Goal: Information Seeking & Learning: Learn about a topic

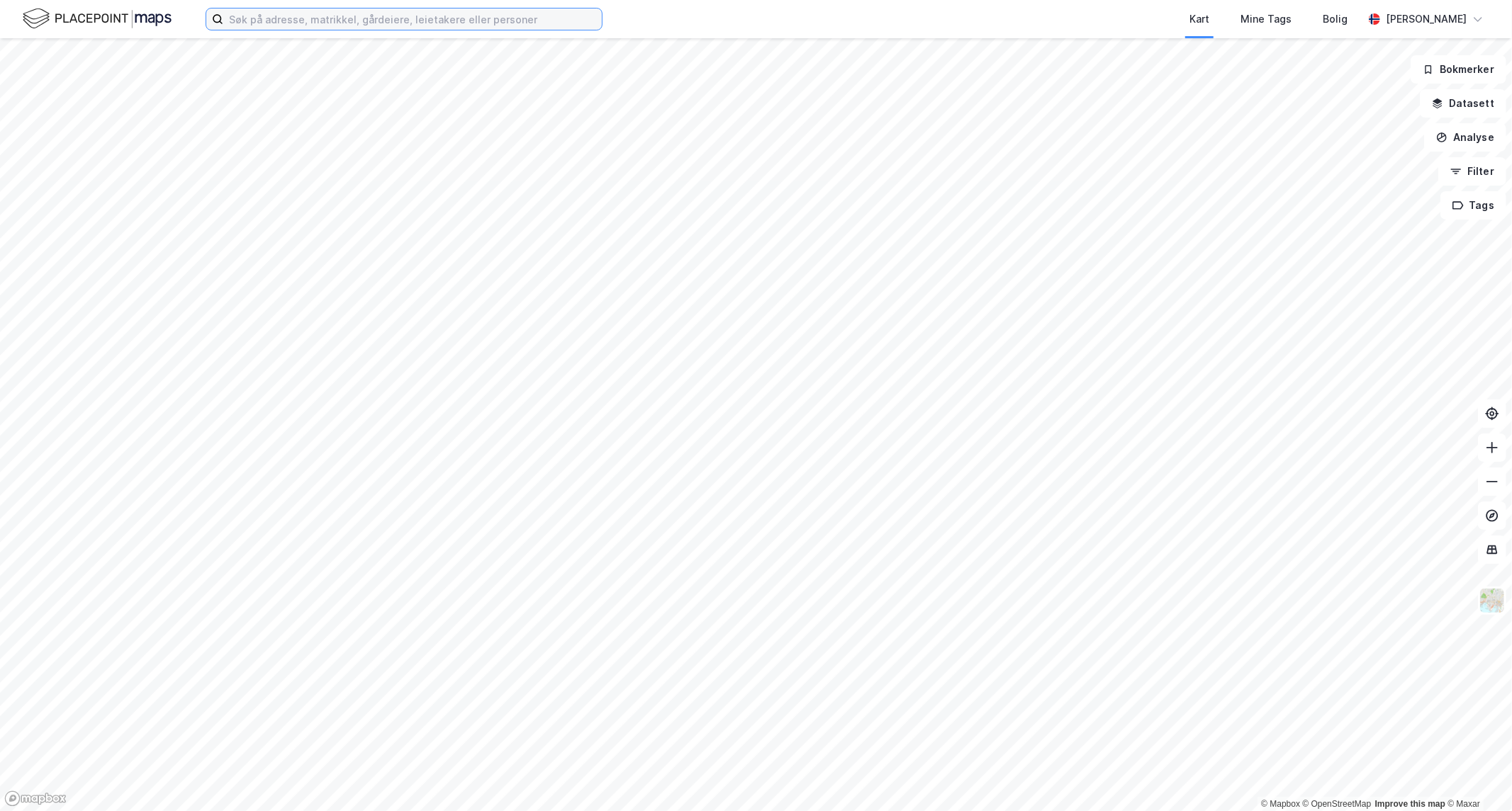
click at [270, 18] on input at bounding box center [412, 20] width 378 height 21
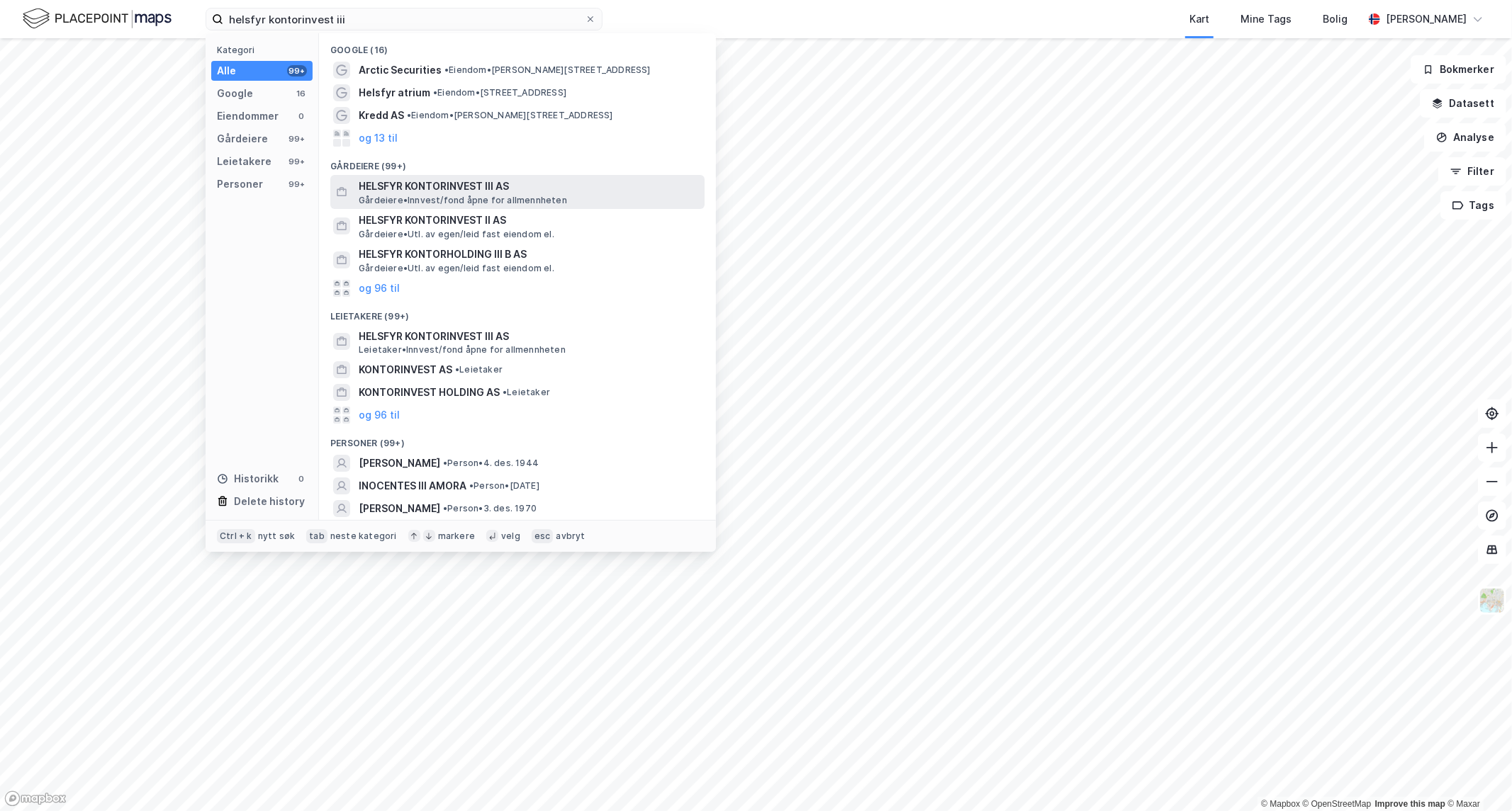
click at [418, 187] on span "HELSFYR KONTORINVEST III AS" at bounding box center [528, 185] width 340 height 17
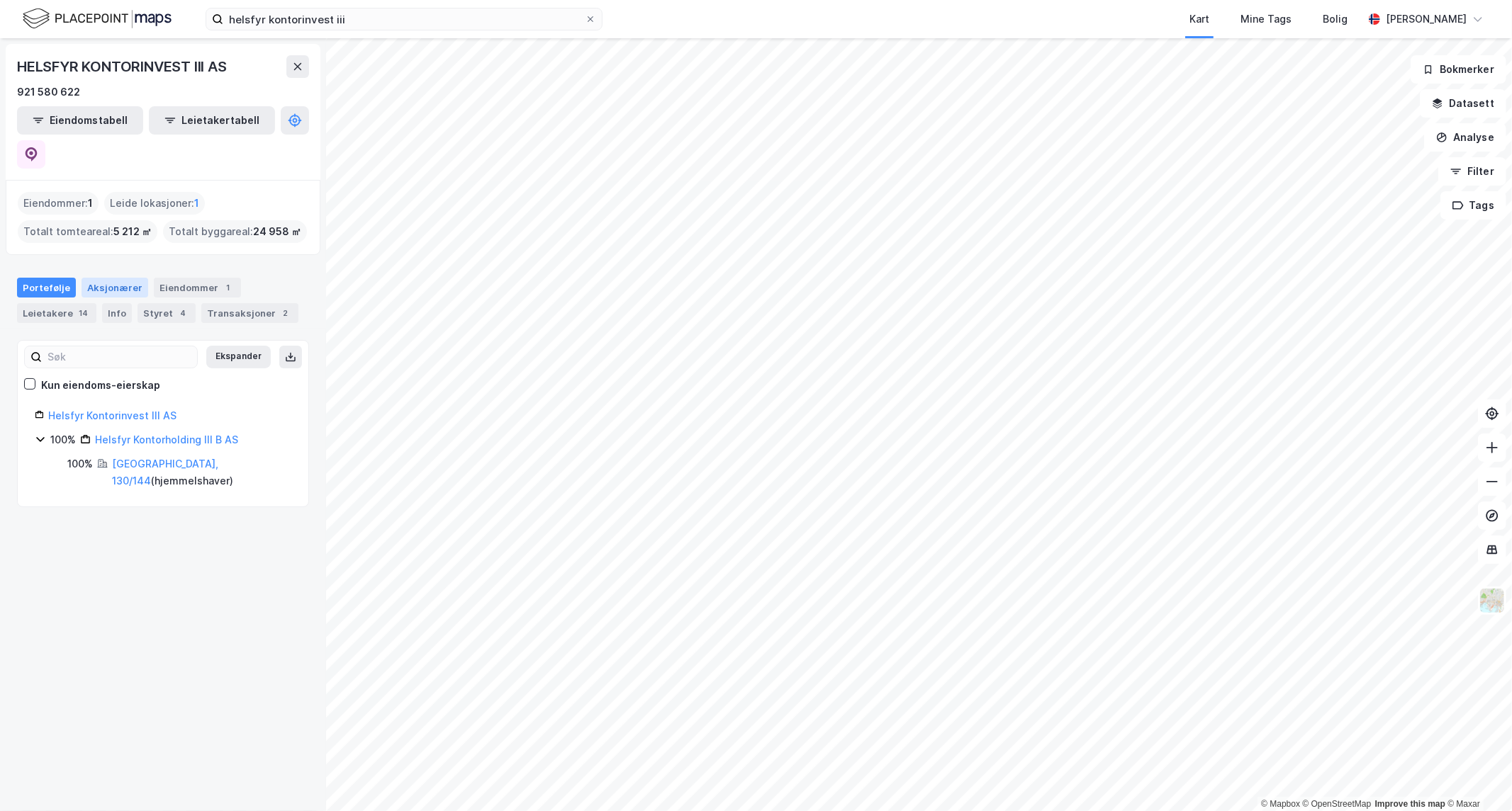
click at [90, 278] on div "Aksjonærer" at bounding box center [115, 287] width 67 height 20
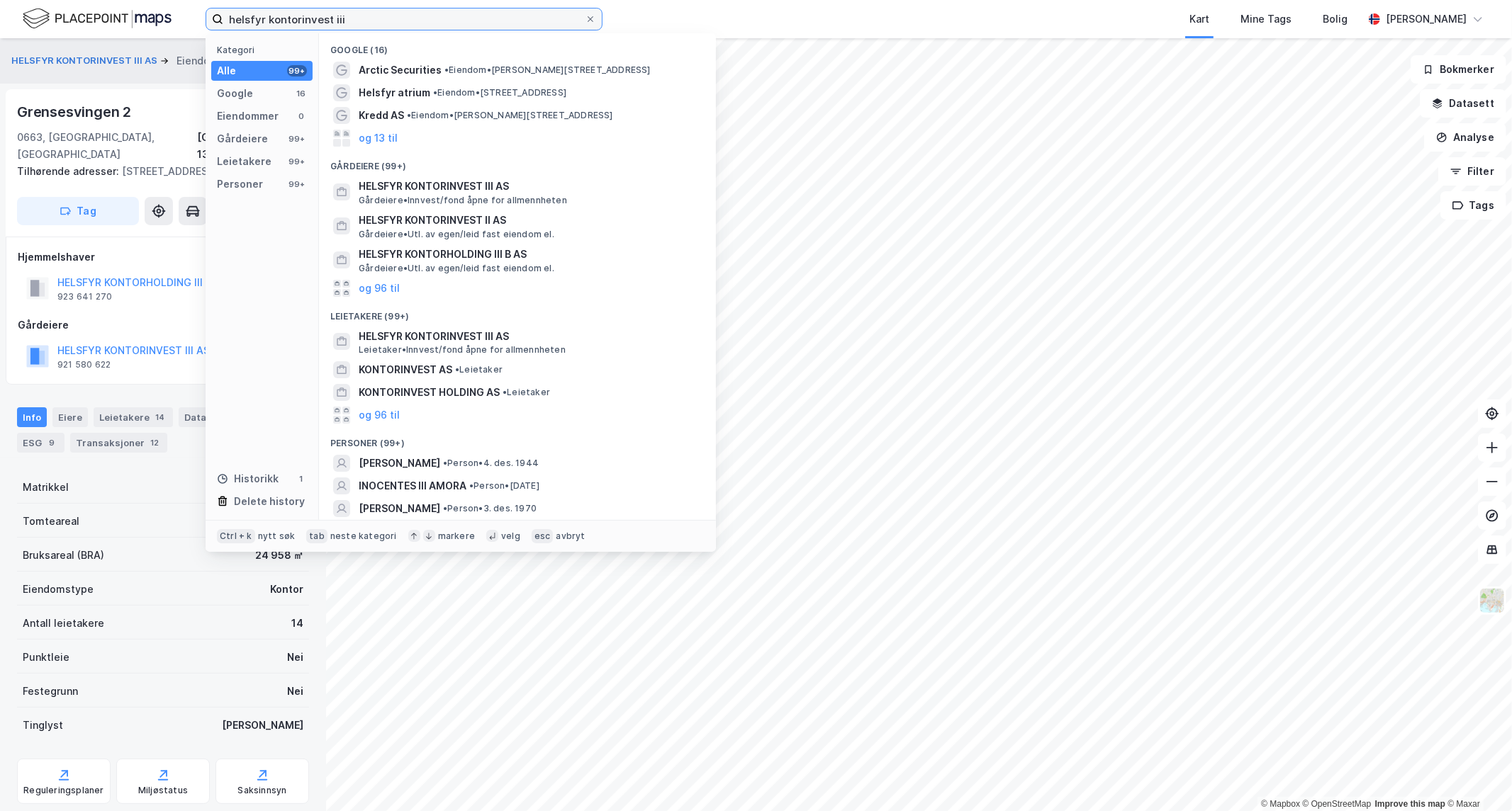
drag, startPoint x: 366, startPoint y: 18, endPoint x: -1026, endPoint y: 15, distance: 1392.0
click at [0, 15] on html "helsfyr kontorinvest iii Kategori Alle 99+ Google 16 Eiendommer 0 Gårdeiere 99+…" at bounding box center [756, 406] width 1512 height 811
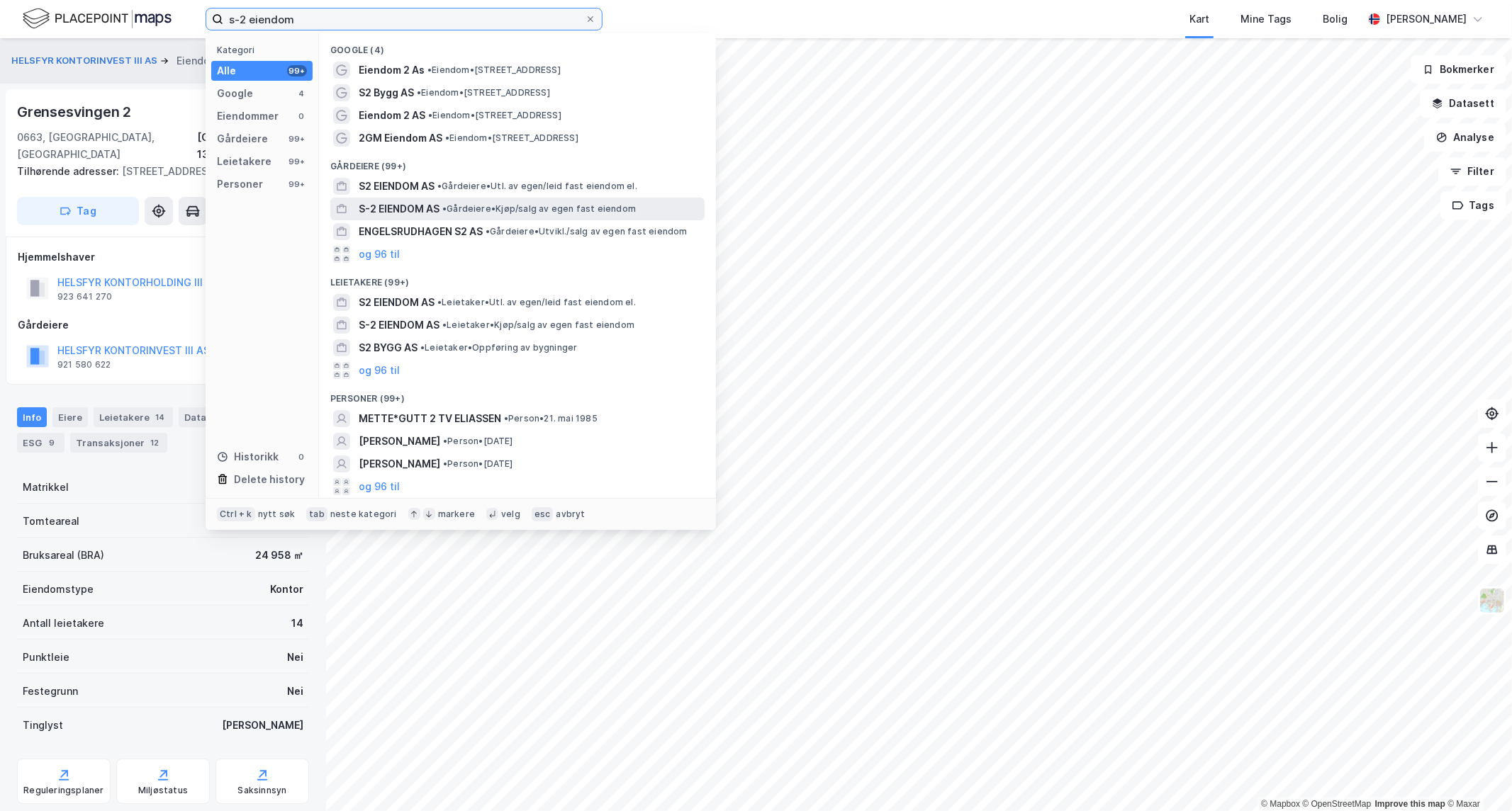
type input "s-2 eiendom"
click at [387, 209] on span "S-2 EIENDOM AS" at bounding box center [399, 209] width 81 height 17
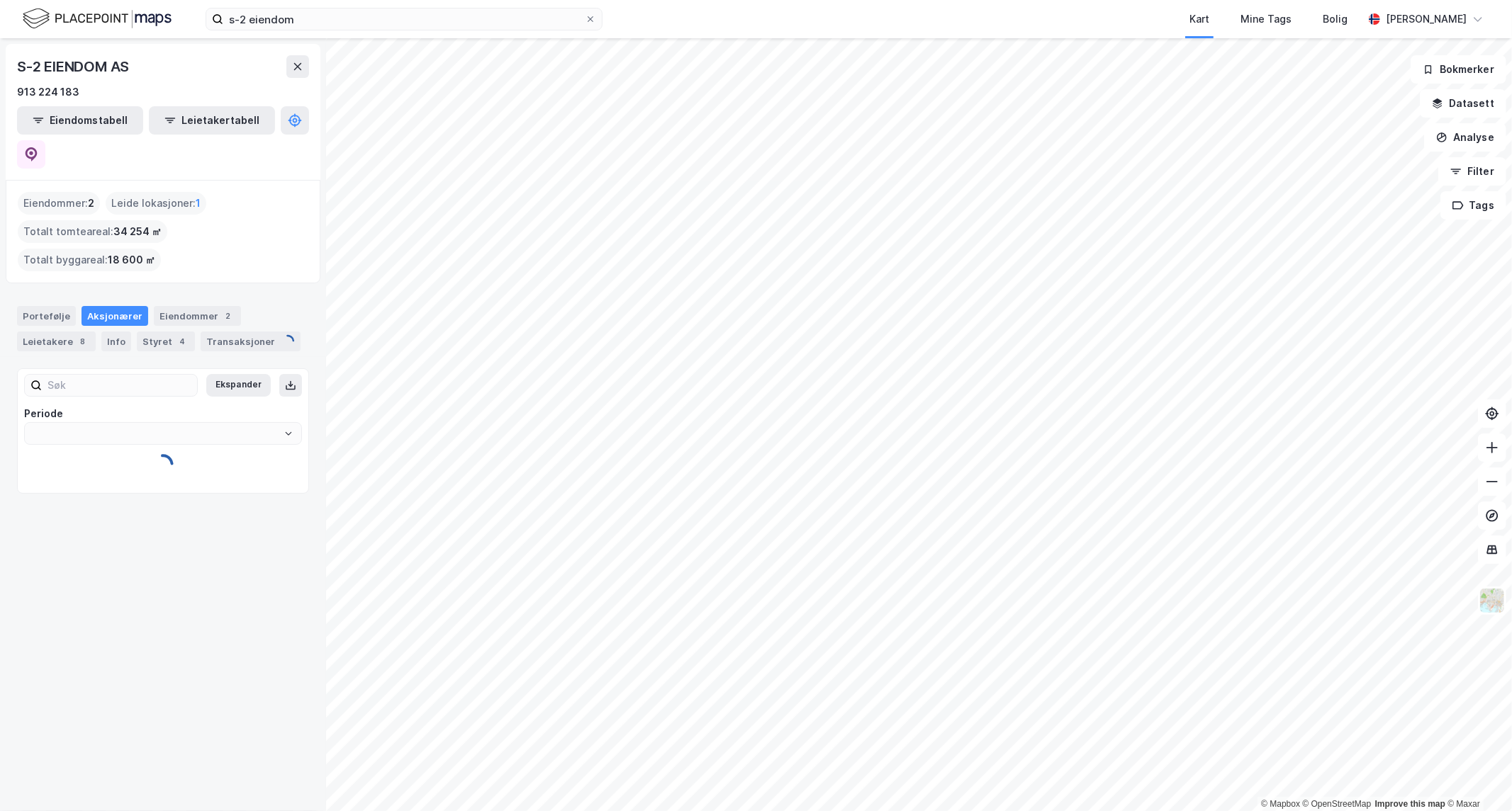
type input "Siste"
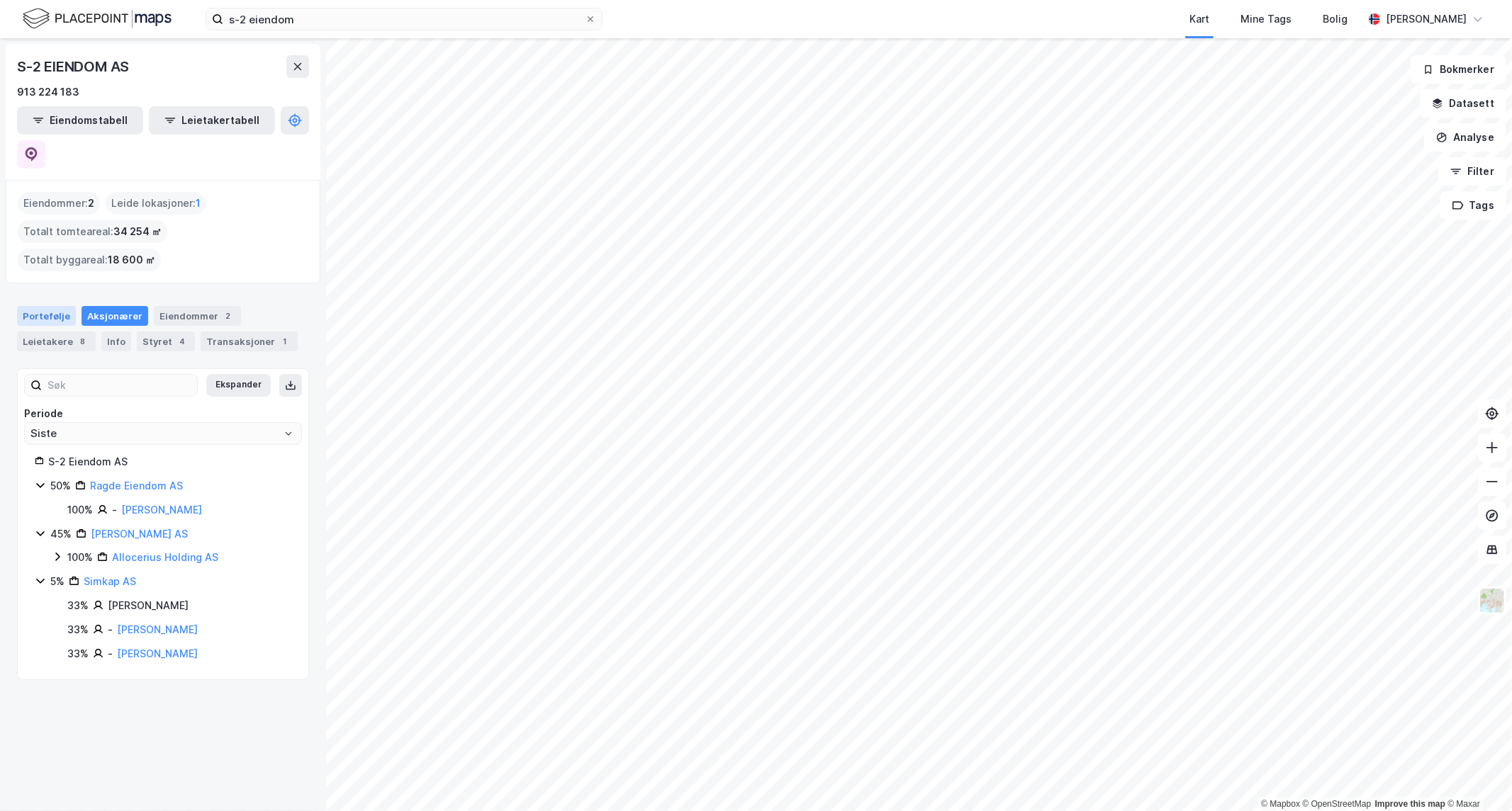
click at [55, 306] on div "Portefølje" at bounding box center [46, 316] width 59 height 20
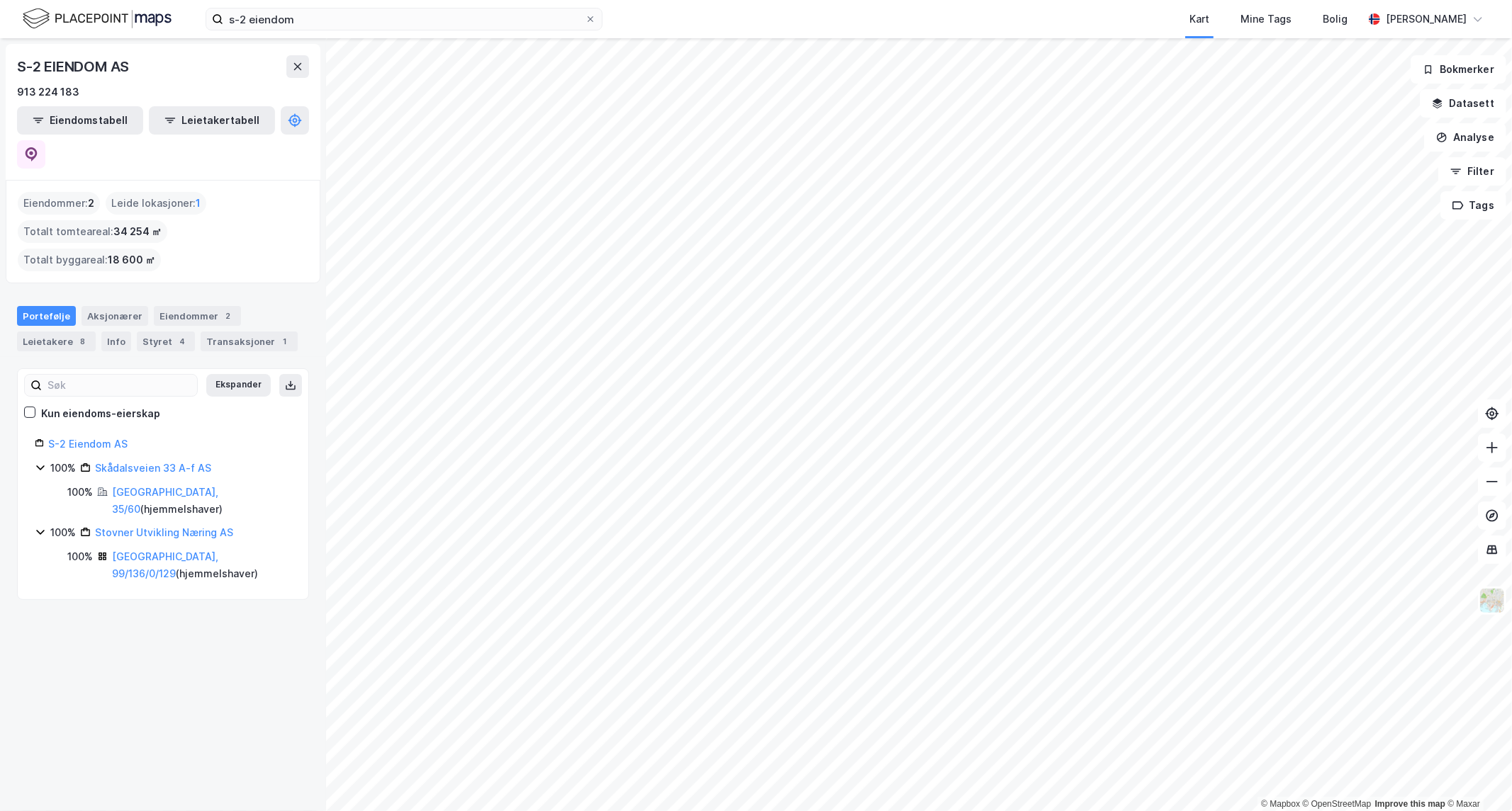
click at [55, 306] on div "Portefølje" at bounding box center [46, 316] width 59 height 20
click at [121, 550] on link "[GEOGRAPHIC_DATA], 99/136/0/129" at bounding box center [165, 564] width 107 height 29
click at [131, 486] on link "[GEOGRAPHIC_DATA], 35/60" at bounding box center [165, 500] width 107 height 29
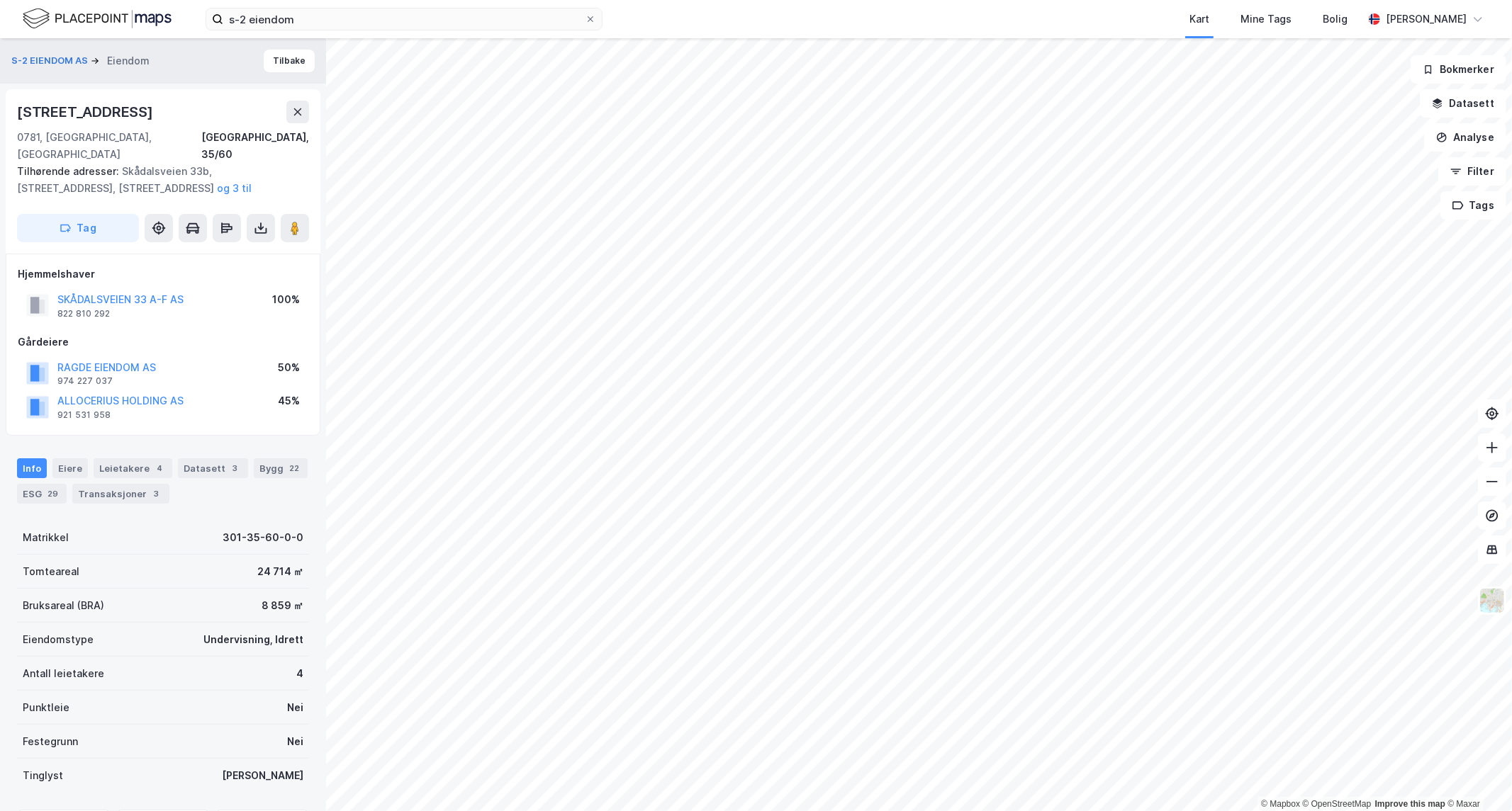
click at [799, 0] on div "s-2 eiendom Kart Mine Tags Bolig [PERSON_NAME] © Mapbox © OpenStreetMap Improve…" at bounding box center [756, 406] width 1512 height 811
